Goal: Contribute content

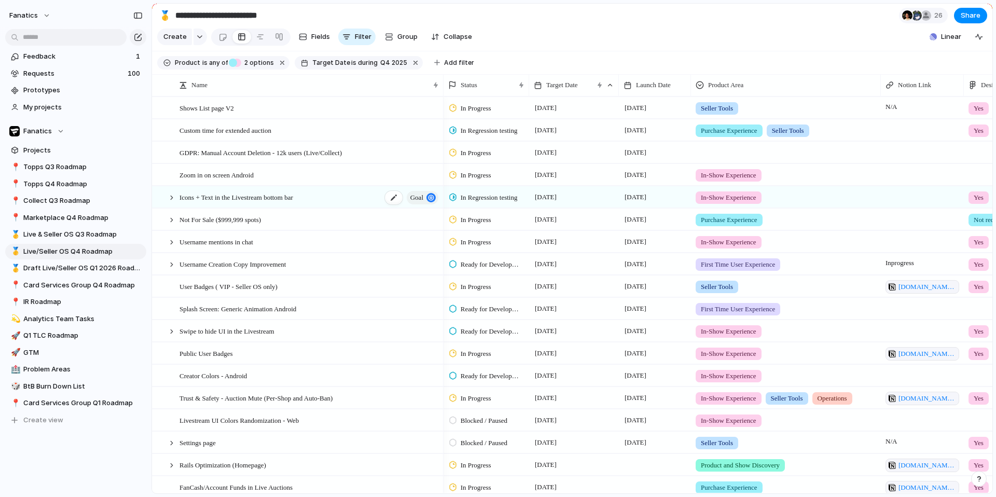
click at [417, 198] on span "goal" at bounding box center [417, 197] width 13 height 15
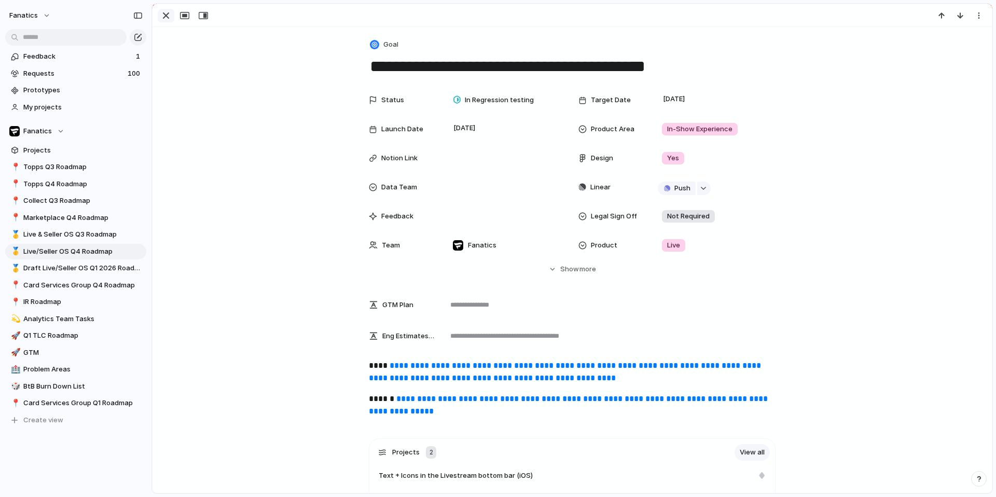
click at [161, 17] on div "button" at bounding box center [166, 15] width 12 height 12
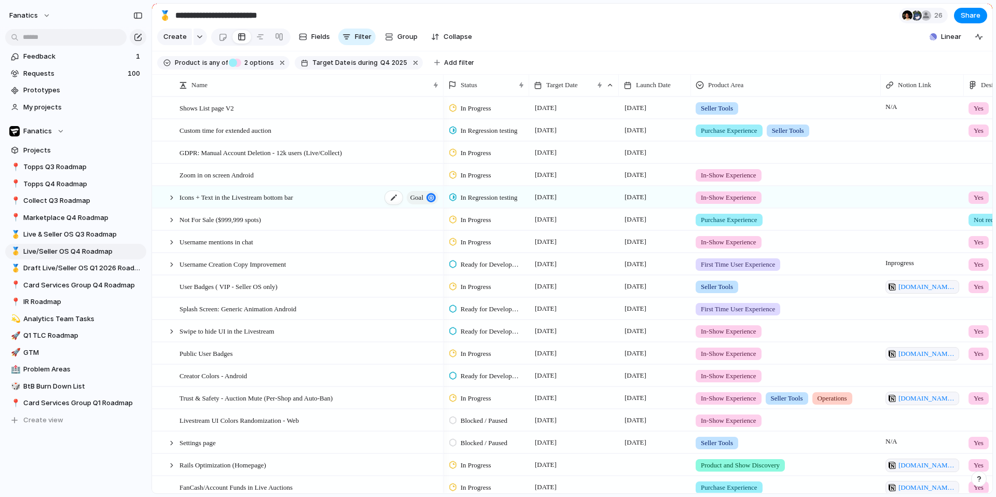
click at [418, 199] on span "goal" at bounding box center [417, 197] width 13 height 15
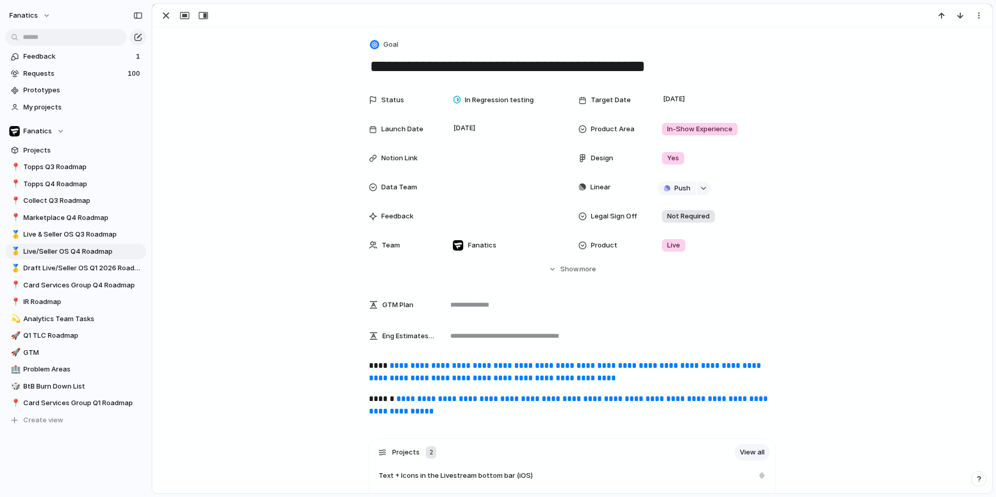
scroll to position [33, 0]
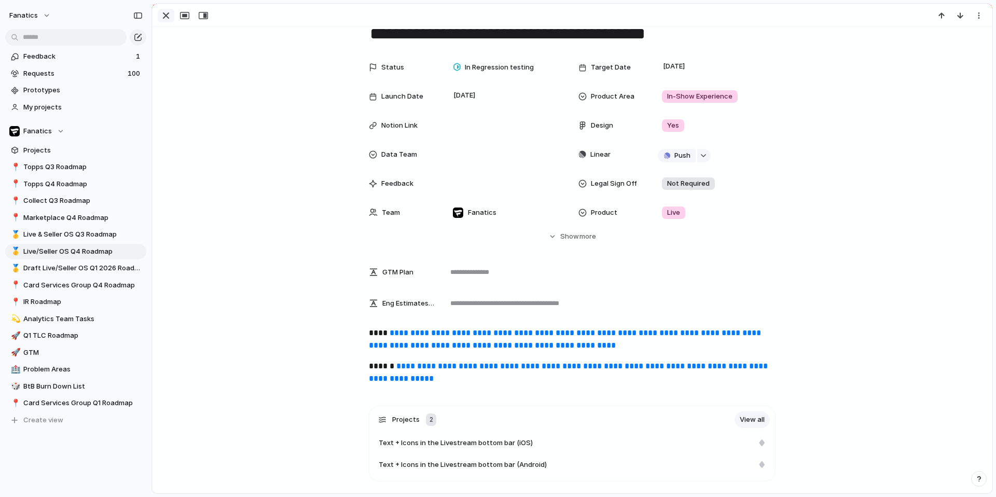
click at [167, 17] on div "button" at bounding box center [166, 15] width 12 height 12
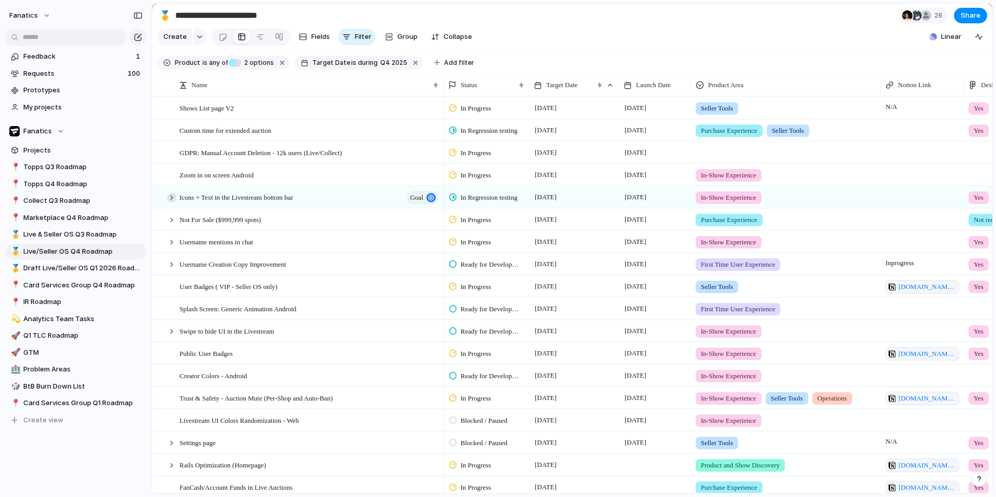
click at [171, 201] on div at bounding box center [171, 197] width 9 height 9
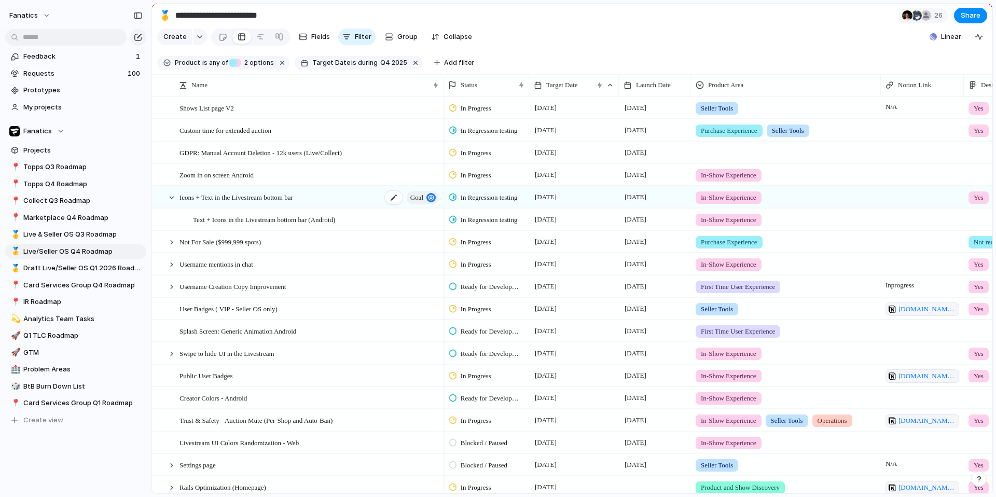
click at [293, 198] on span "Icons + Text in the Livestream bottom bar" at bounding box center [237, 197] width 114 height 12
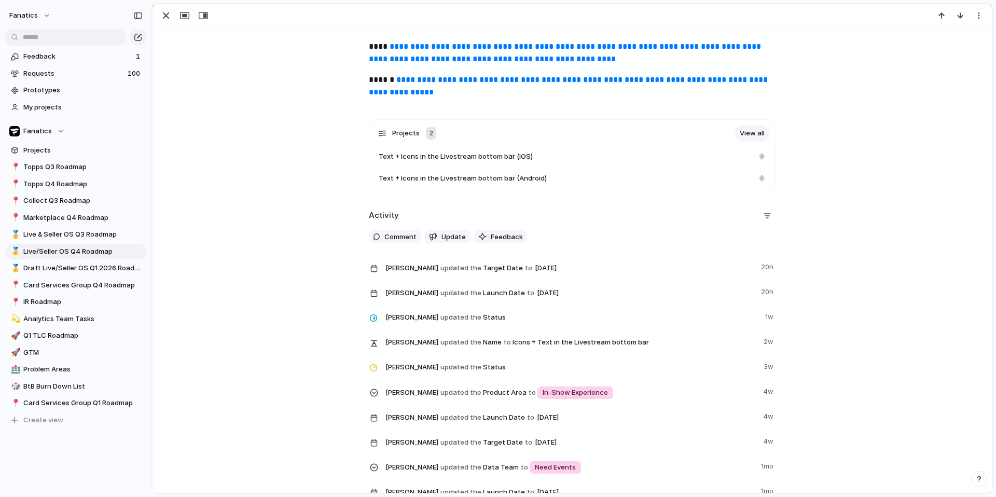
scroll to position [338, 0]
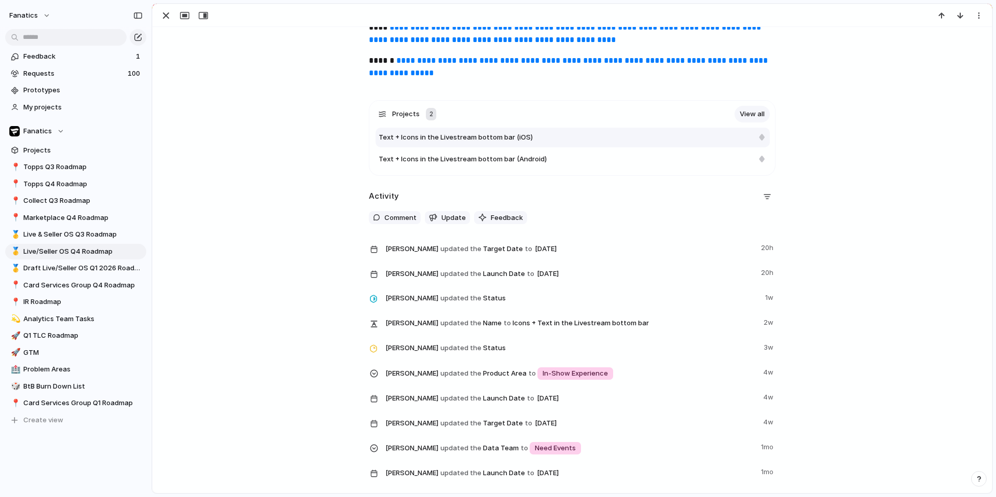
click at [517, 141] on span "Text + Icons in the Livestream bottom bar (iOS)" at bounding box center [456, 137] width 154 height 10
type textarea "**********"
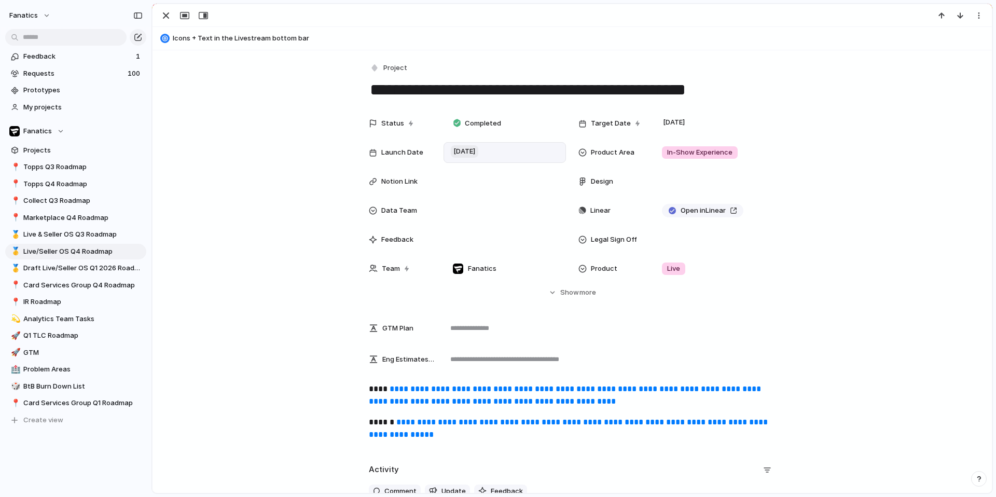
click at [469, 148] on span "[DATE]" at bounding box center [465, 151] width 28 height 12
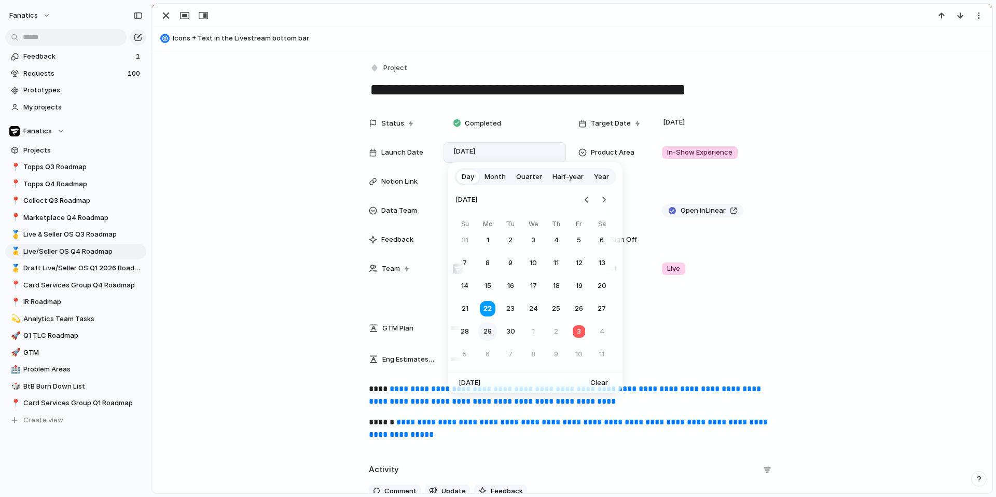
click at [491, 331] on button "29" at bounding box center [488, 331] width 19 height 19
